Goal: Task Accomplishment & Management: Manage account settings

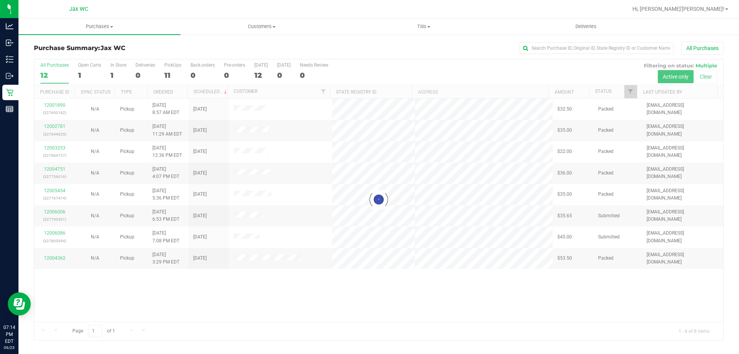
click at [52, 209] on div at bounding box center [378, 199] width 689 height 280
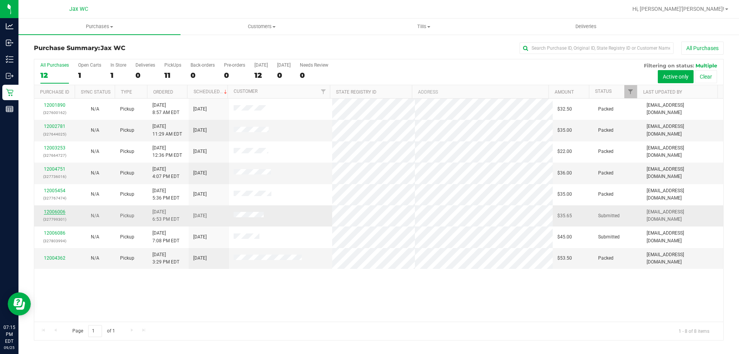
click at [52, 211] on link "12006006" at bounding box center [55, 211] width 22 height 5
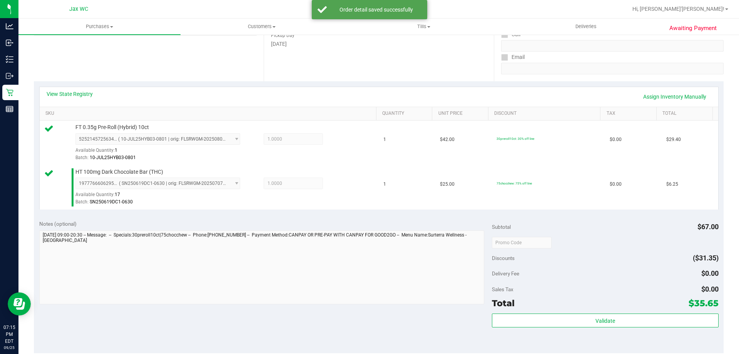
scroll to position [231, 0]
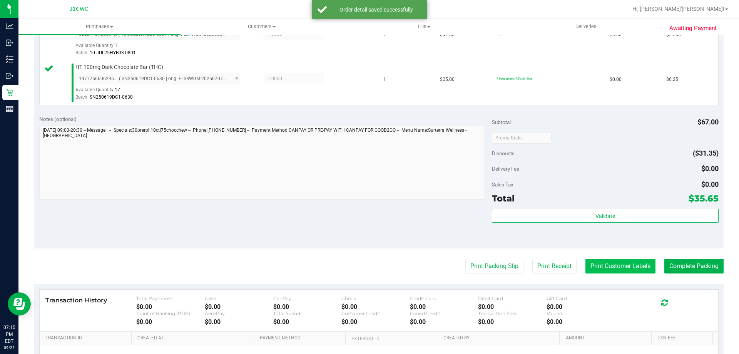
click at [617, 264] on button "Print Customer Labels" at bounding box center [620, 266] width 70 height 15
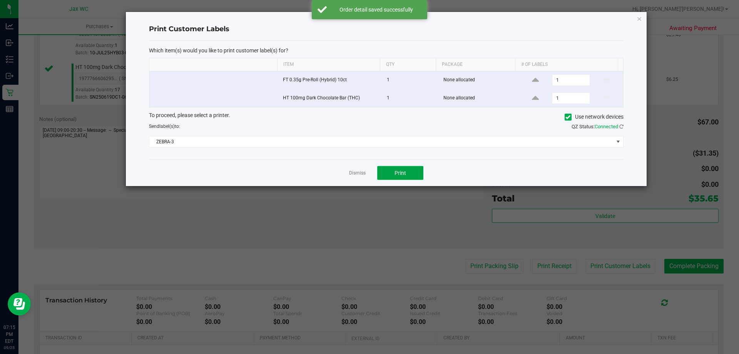
click at [409, 174] on button "Print" at bounding box center [400, 173] width 46 height 14
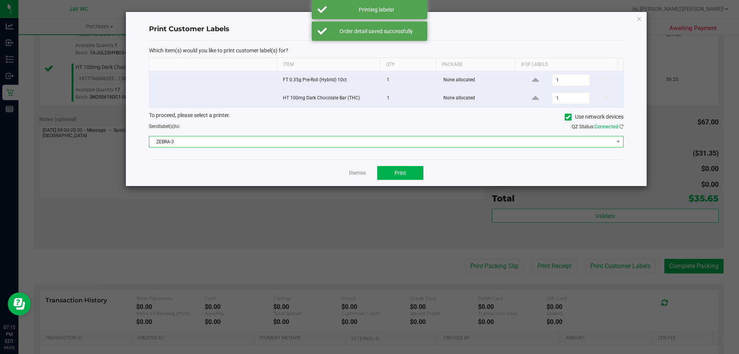
click at [296, 139] on span "ZEBRA-3" at bounding box center [381, 141] width 464 height 11
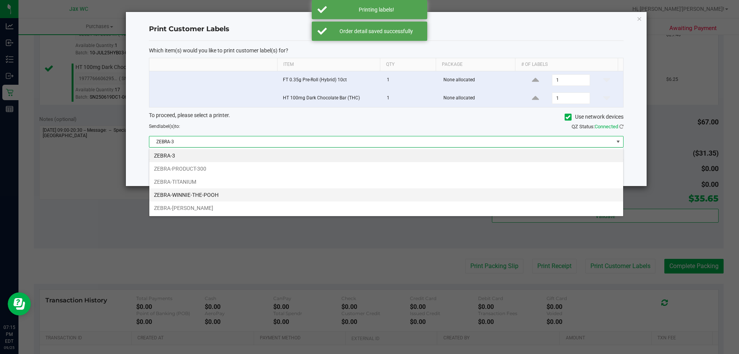
scroll to position [12, 474]
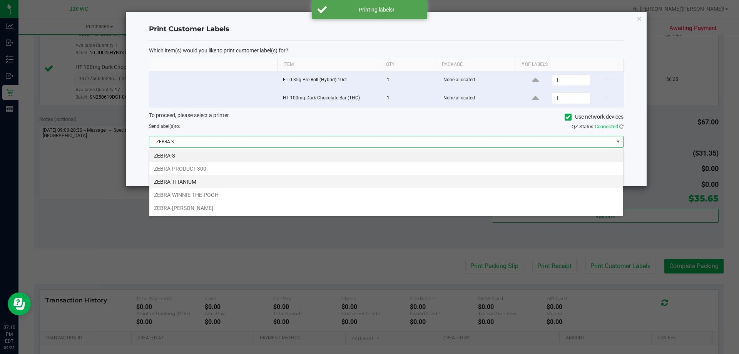
click at [193, 182] on li "ZEBRA-TITANIUM" at bounding box center [386, 181] width 474 height 13
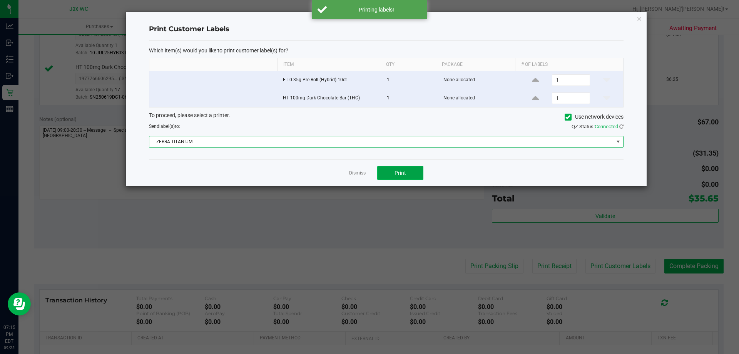
click at [403, 173] on span "Print" at bounding box center [400, 173] width 12 height 6
click at [358, 175] on link "Dismiss" at bounding box center [357, 173] width 17 height 7
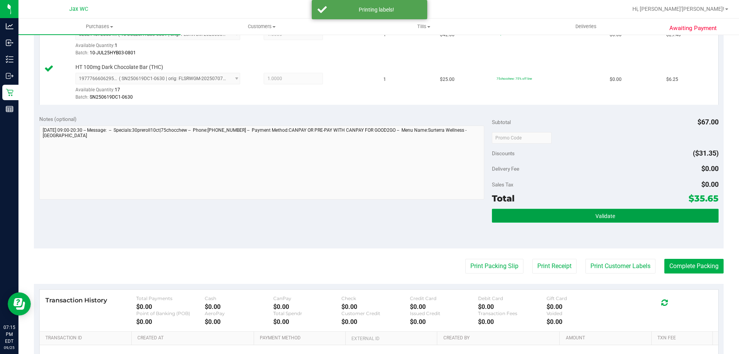
click at [582, 217] on button "Validate" at bounding box center [605, 216] width 226 height 14
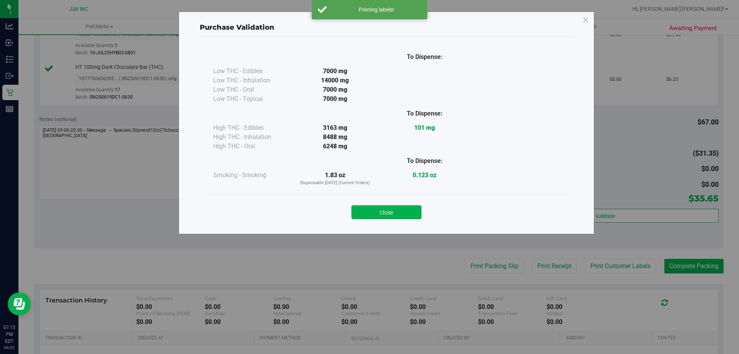
click at [671, 270] on div "Purchase Validation To Dispense: Low THC - Edibles 7000 mg" at bounding box center [372, 177] width 744 height 354
click at [666, 267] on div "Purchase Validation To Dispense: Low THC - Edibles 7000 mg" at bounding box center [372, 177] width 744 height 354
drag, startPoint x: 344, startPoint y: 201, endPoint x: 350, endPoint y: 203, distance: 6.0
click at [347, 201] on div "Close" at bounding box center [386, 209] width 350 height 19
click at [373, 213] on button "Close" at bounding box center [386, 212] width 70 height 14
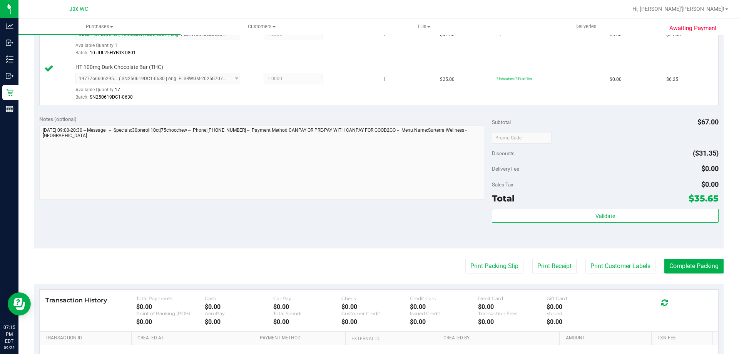
click at [707, 278] on purchase-details "Back Edit Purchase Cancel Purchase View Profile # 12006006 BioTrack ID: - Submi…" at bounding box center [378, 119] width 689 height 617
drag, startPoint x: 686, startPoint y: 264, endPoint x: 639, endPoint y: 257, distance: 47.1
click at [686, 264] on button "Complete Packing" at bounding box center [693, 266] width 59 height 15
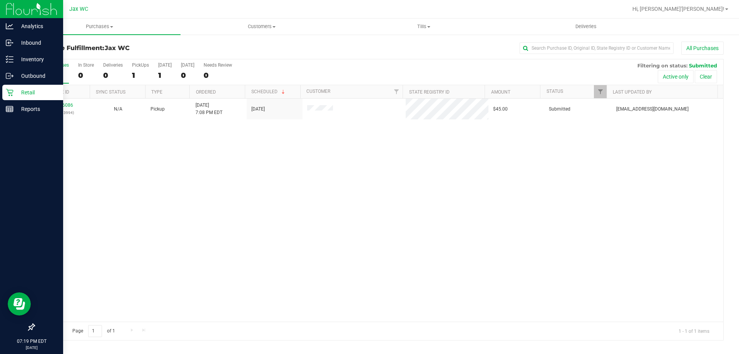
click at [29, 85] on div "Retail" at bounding box center [32, 92] width 61 height 15
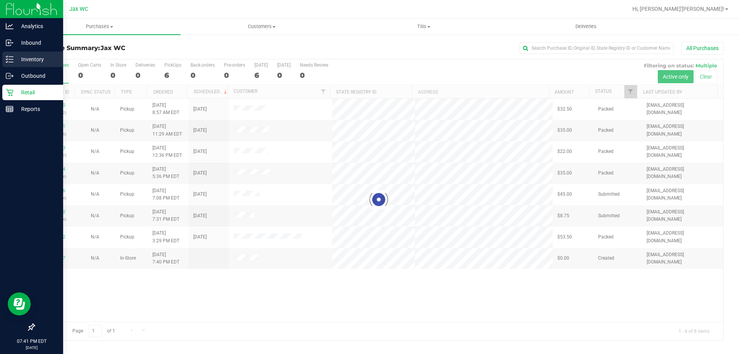
click at [16, 57] on p "Inventory" at bounding box center [36, 59] width 46 height 9
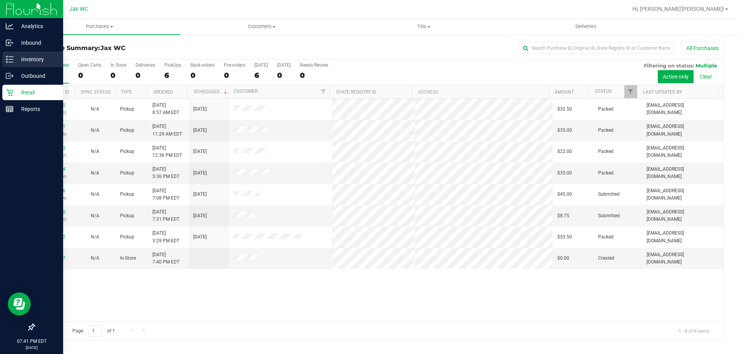
click at [42, 53] on div "Inventory" at bounding box center [32, 59] width 61 height 15
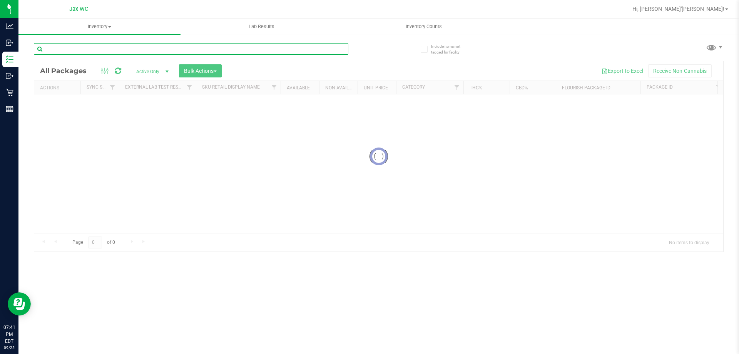
click at [151, 42] on div "Inventory All packages All inventory Waste log Create inventory Lab Results Inv…" at bounding box center [378, 185] width 720 height 335
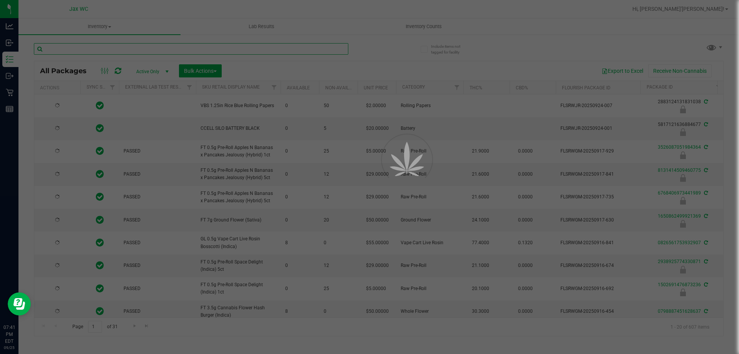
type input "[DATE]"
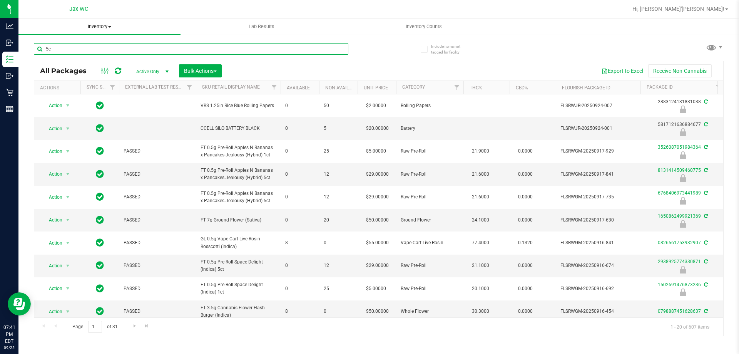
type input "5"
type input "rhb"
